Goal: Obtain resource: Download file/media

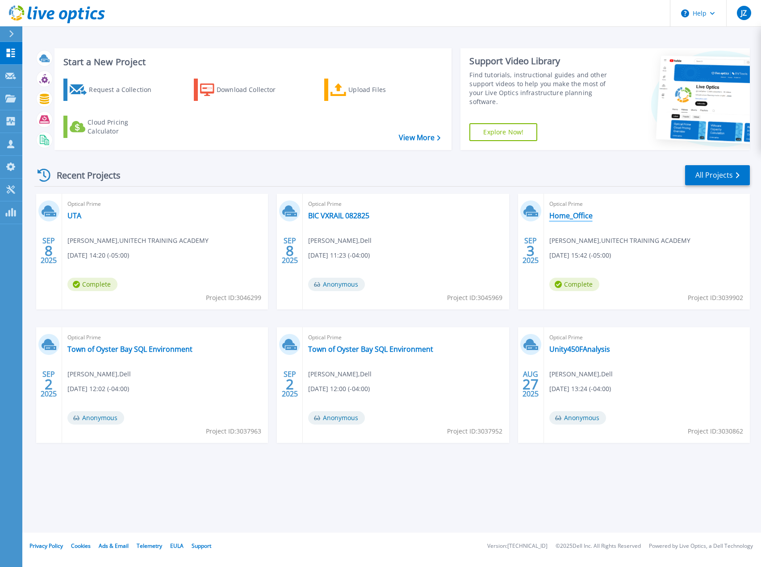
click at [575, 216] on link "Home_Office" at bounding box center [570, 215] width 43 height 9
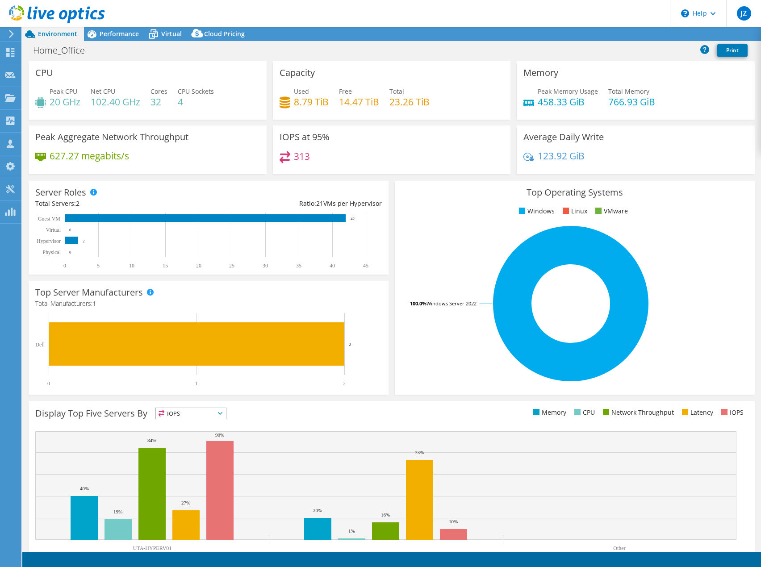
select select "USD"
click at [606, 38] on link "Reports" at bounding box center [610, 34] width 43 height 14
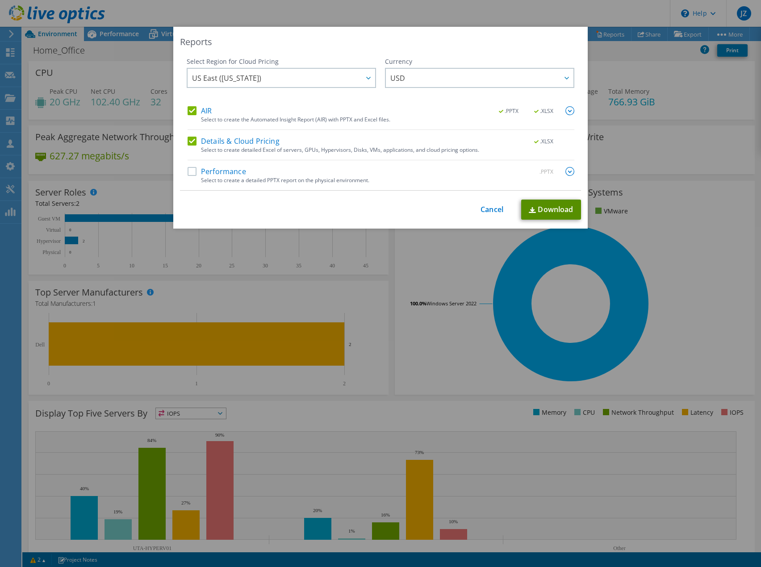
click at [535, 212] on link "Download" at bounding box center [551, 210] width 60 height 20
click at [486, 206] on link "Cancel" at bounding box center [491, 209] width 23 height 8
